Goal: Transaction & Acquisition: Purchase product/service

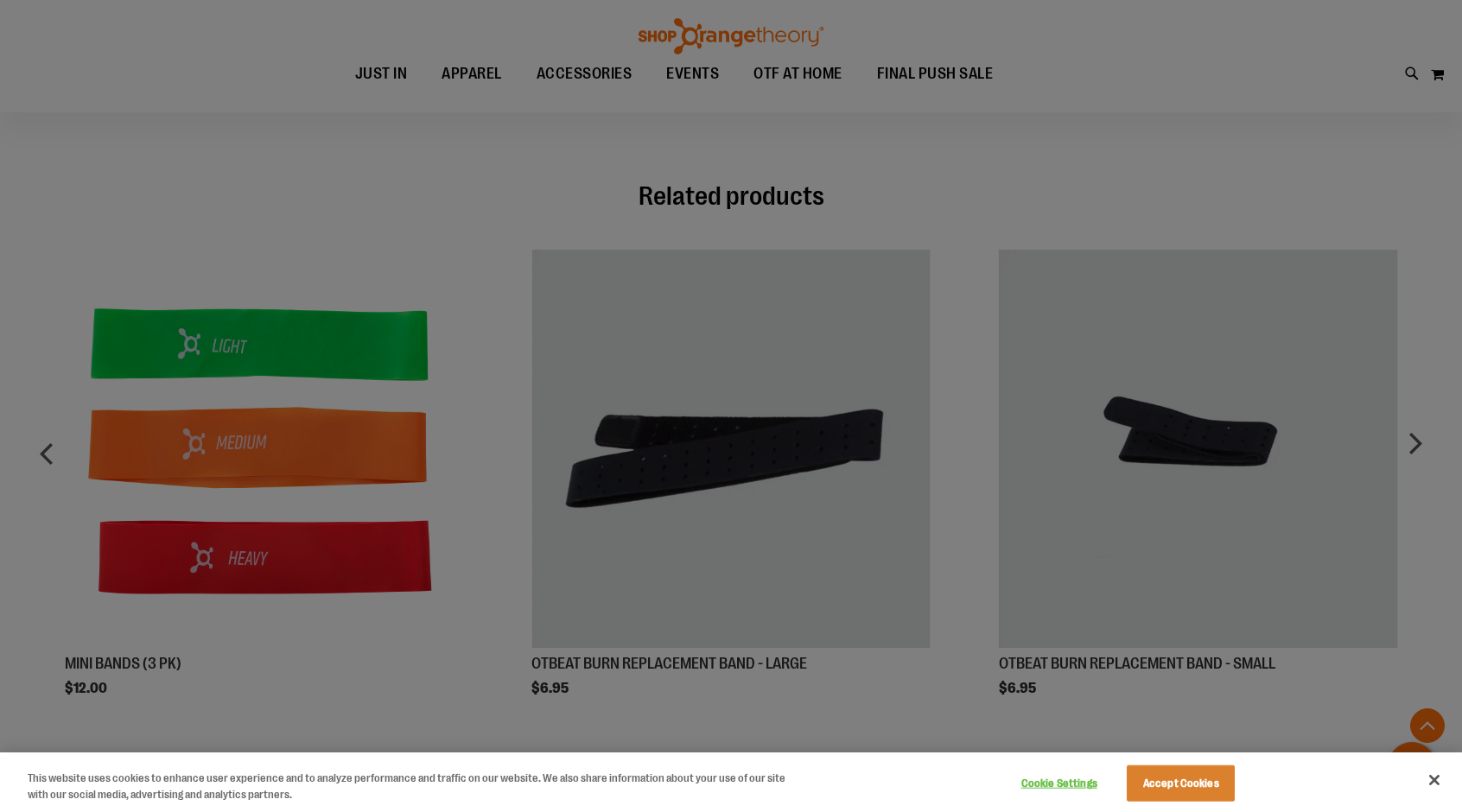
scroll to position [934, 0]
click at [1436, 790] on button "Close" at bounding box center [1434, 780] width 38 height 38
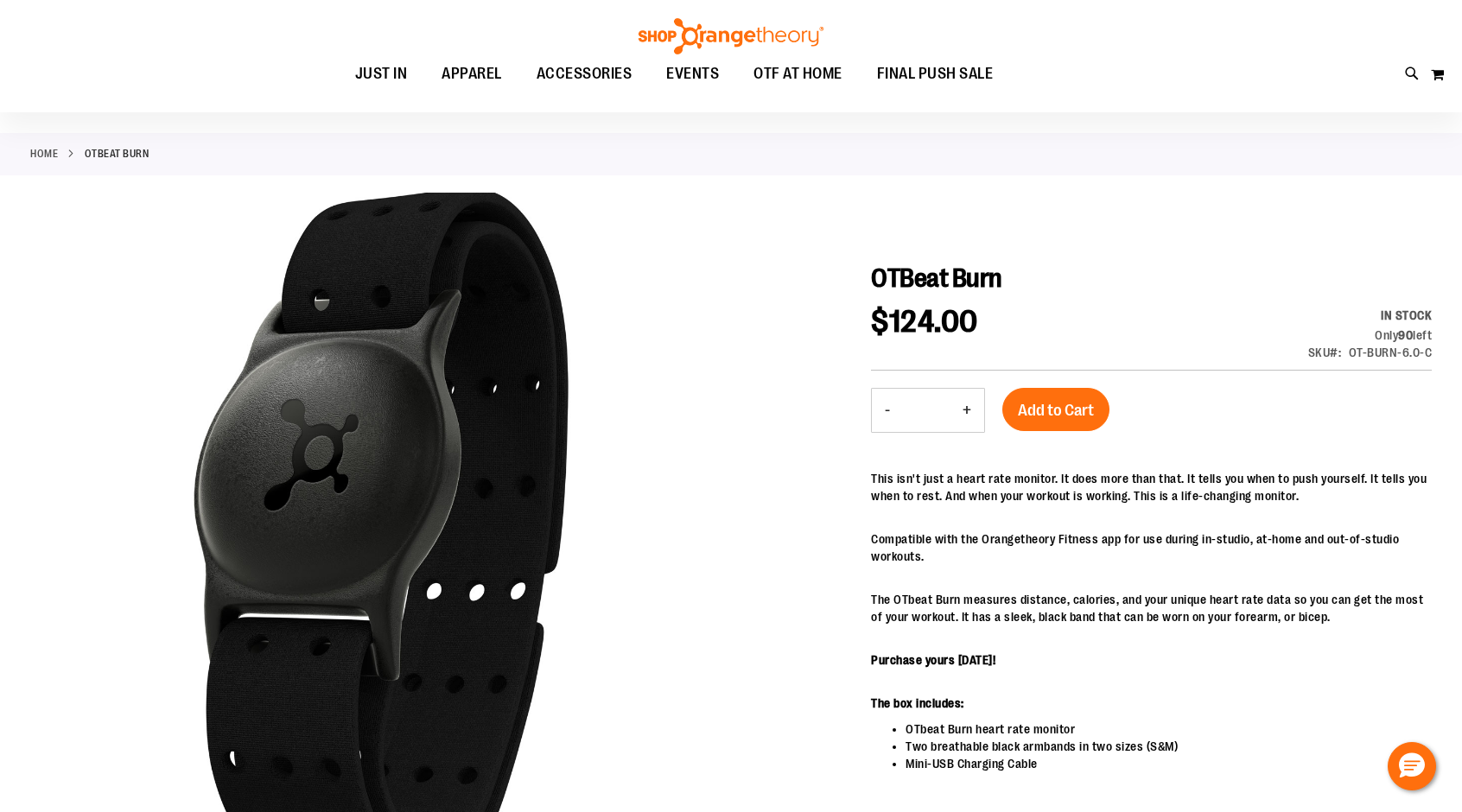
scroll to position [56, 0]
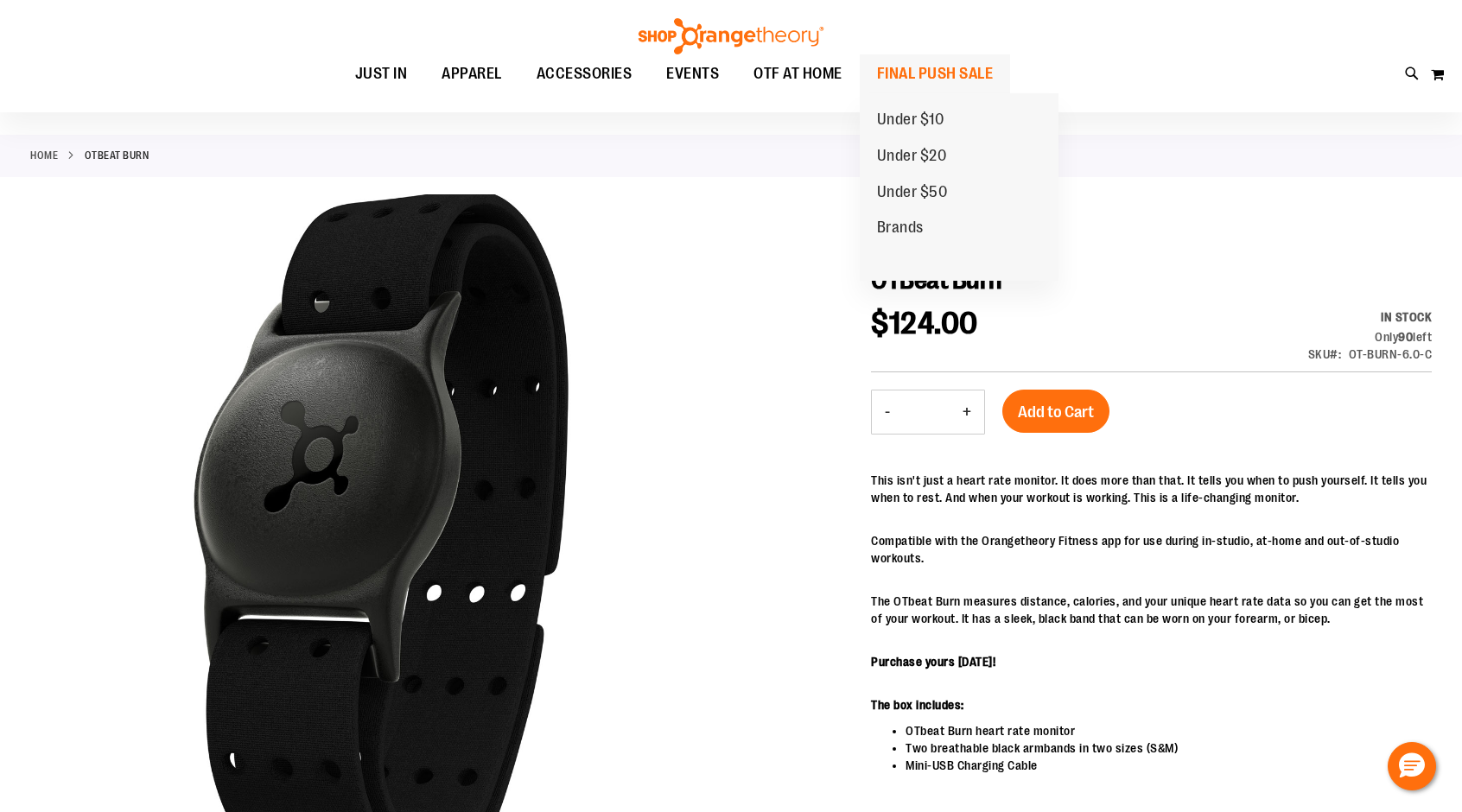
click at [982, 68] on span "FINAL PUSH SALE" at bounding box center [935, 73] width 117 height 39
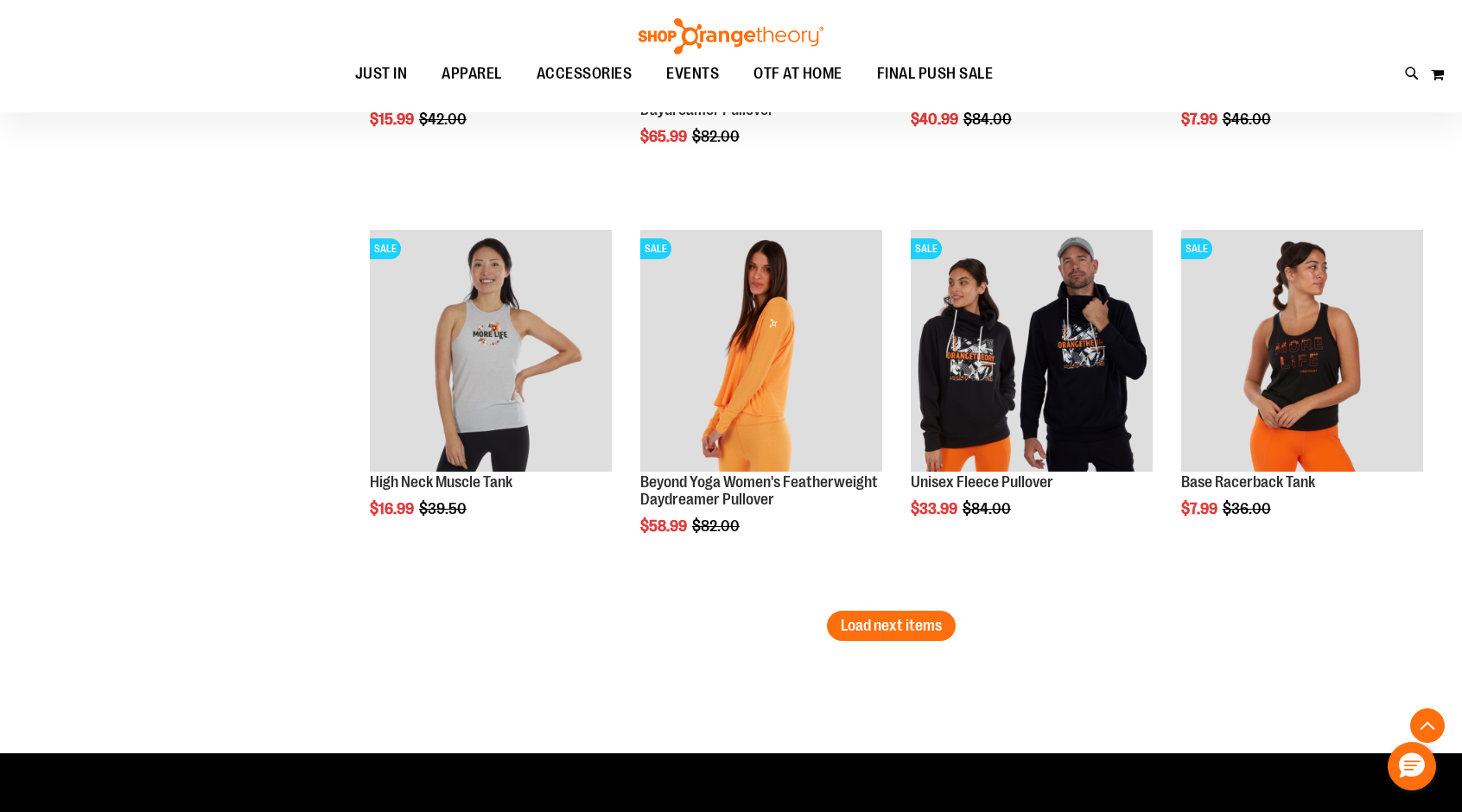
scroll to position [3519, 0]
